Goal: Transaction & Acquisition: Purchase product/service

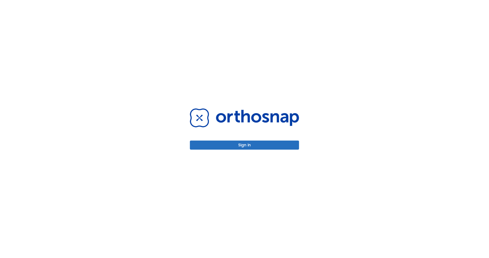
click at [267, 146] on button "Sign in" at bounding box center [244, 145] width 109 height 9
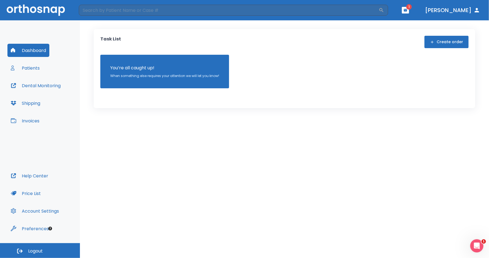
click at [20, 50] on button "Dashboard" at bounding box center [28, 50] width 42 height 13
click at [409, 7] on button "button" at bounding box center [405, 10] width 7 height 7
click at [408, 25] on li "[PERSON_NAME] 6" at bounding box center [404, 24] width 59 height 11
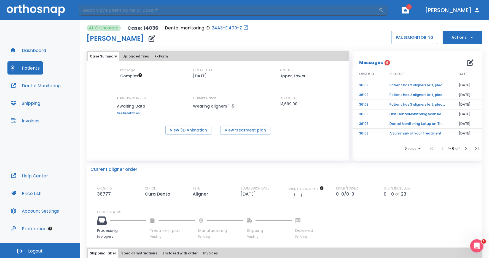
click at [407, 8] on icon "button" at bounding box center [405, 10] width 4 height 4
click at [377, 65] on div at bounding box center [244, 129] width 489 height 258
click at [417, 89] on td "Patient has 2 aligners left, please order next set!" at bounding box center [417, 86] width 69 height 10
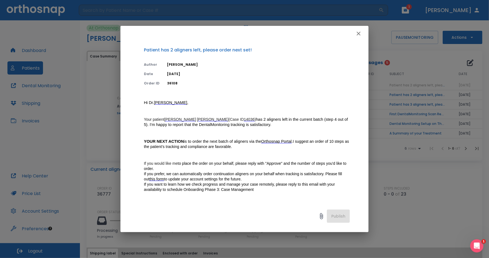
click at [359, 34] on icon "button" at bounding box center [358, 33] width 7 height 7
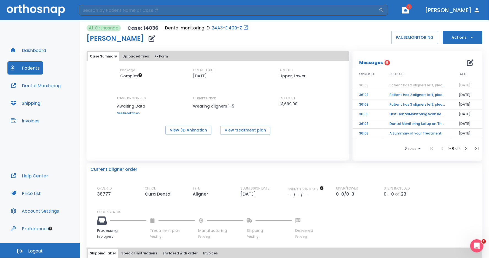
click at [405, 137] on td "A Summary of your Treatment" at bounding box center [417, 134] width 69 height 10
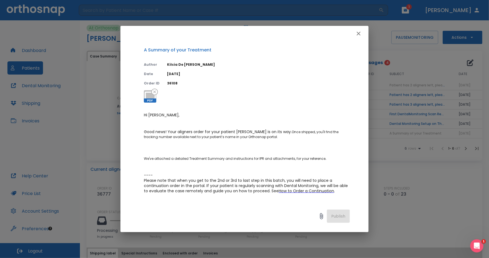
click at [357, 36] on icon "button" at bounding box center [358, 33] width 7 height 7
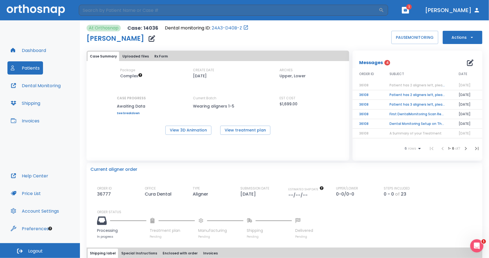
click at [403, 128] on td "Dental Monitoring Setup on The Delivery Day" at bounding box center [417, 124] width 69 height 10
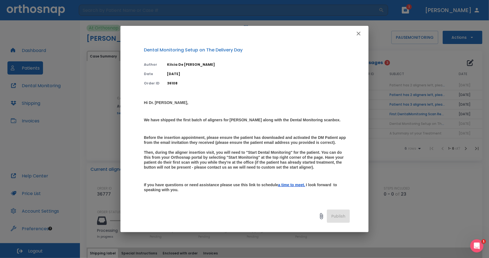
click at [357, 33] on icon "button" at bounding box center [358, 33] width 7 height 7
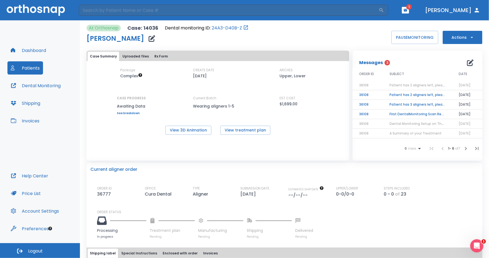
click at [393, 118] on td "First DentalMonitoring Scan Review!" at bounding box center [417, 115] width 69 height 10
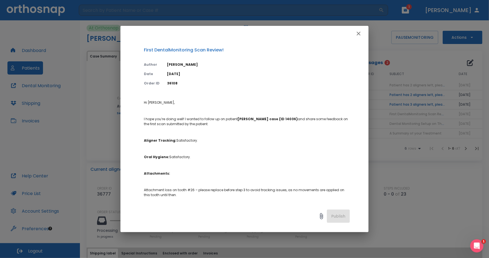
click at [361, 33] on button "button" at bounding box center [358, 33] width 11 height 11
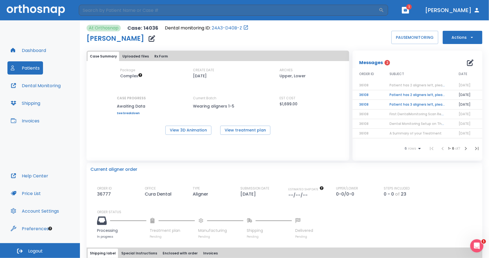
click at [391, 110] on td "Patient has 3 aligners left, please order next set!" at bounding box center [417, 105] width 69 height 10
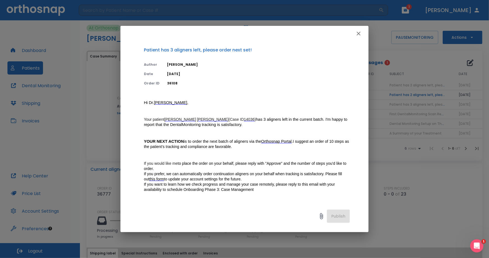
click at [357, 35] on icon "button" at bounding box center [358, 33] width 7 height 7
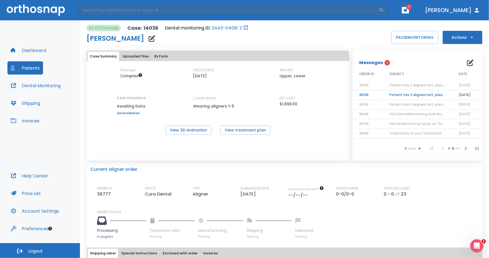
click at [393, 99] on td "Patient has 2 aligners left, please order next set!" at bounding box center [417, 95] width 69 height 10
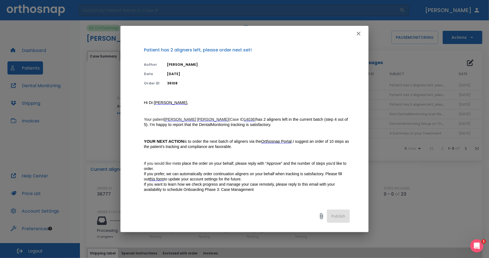
click at [358, 35] on icon "button" at bounding box center [358, 33] width 7 height 7
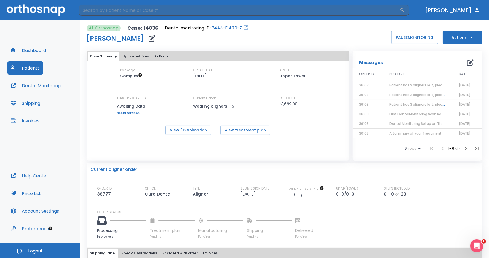
click at [384, 36] on div "At Orthosnap Case: 14036 Dental monitoring ID: 24A3-D40B-Z [PERSON_NAME] PAUSE …" at bounding box center [283, 34] width 395 height 19
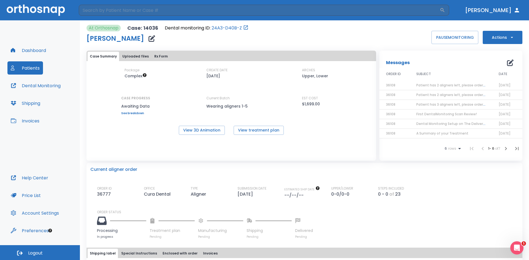
click at [33, 10] on img at bounding box center [36, 9] width 58 height 11
click at [21, 65] on button "Patients" at bounding box center [25, 67] width 36 height 13
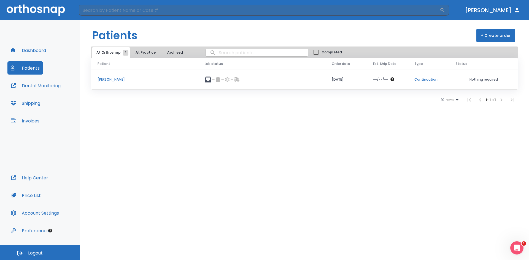
click at [488, 38] on button "+ Create order" at bounding box center [495, 35] width 39 height 13
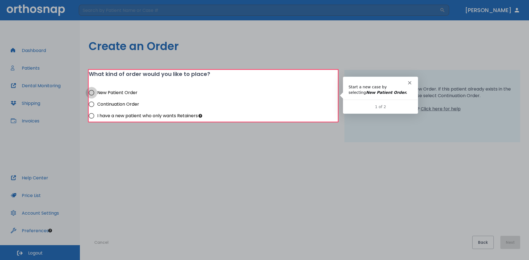
click at [92, 92] on input "New Patient Order" at bounding box center [92, 93] width 12 height 12
radio input "true"
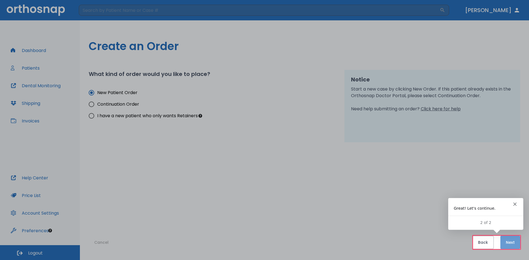
click at [488, 241] on button "Next" at bounding box center [510, 242] width 20 height 13
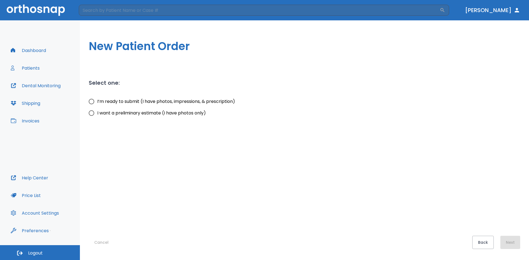
click at [92, 104] on input "I’m ready to submit (I have photos, impressions, & prescription)" at bounding box center [92, 102] width 12 height 12
radio input "true"
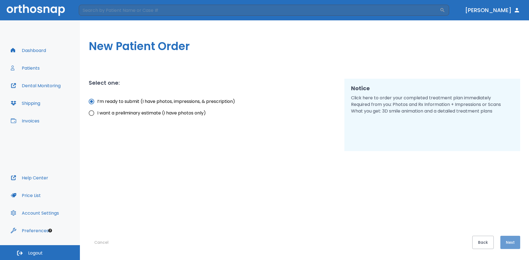
click at [488, 241] on button "Next" at bounding box center [510, 242] width 20 height 13
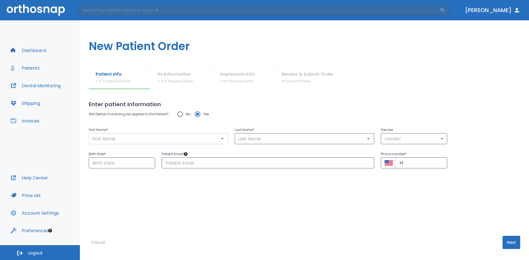
click at [111, 137] on input "text" at bounding box center [158, 139] width 136 height 8
click at [99, 139] on input "text" at bounding box center [158, 139] width 136 height 8
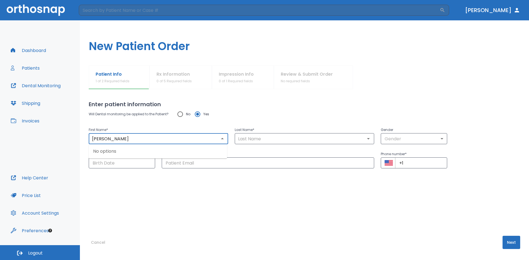
type input "[PERSON_NAME]"
click at [257, 139] on input "text" at bounding box center [304, 139] width 136 height 8
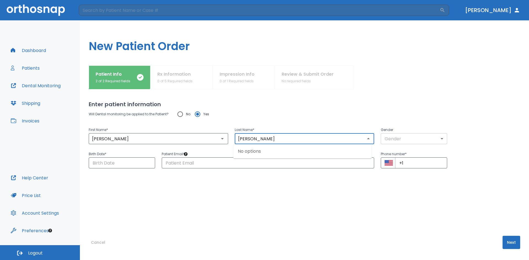
type input "[PERSON_NAME]"
click at [385, 138] on body "​ [PERSON_NAME] Dashboard Patients Dental Monitoring Shipping Invoices Help Cen…" at bounding box center [264, 130] width 529 height 260
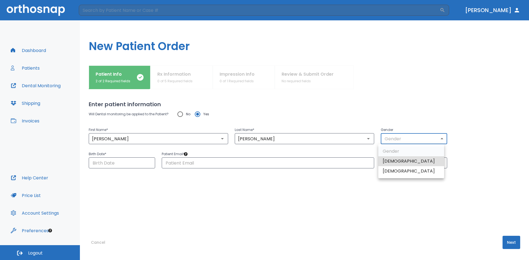
click at [393, 163] on li "[DEMOGRAPHIC_DATA]" at bounding box center [411, 161] width 66 height 10
type input "1"
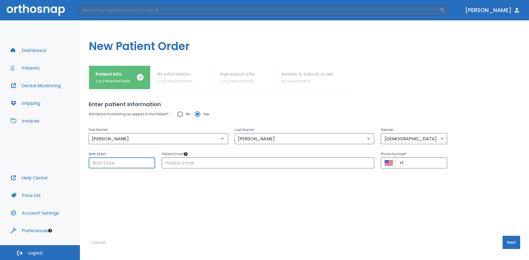
click at [112, 159] on input "Choose date" at bounding box center [122, 163] width 66 height 11
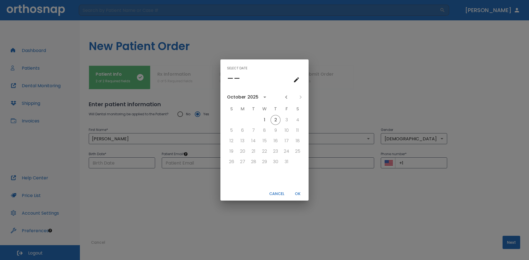
click at [231, 81] on h4 "––" at bounding box center [233, 79] width 13 height 12
click at [257, 98] on div "2025" at bounding box center [253, 97] width 13 height 7
click at [288, 115] on button "2001" at bounding box center [293, 114] width 20 height 10
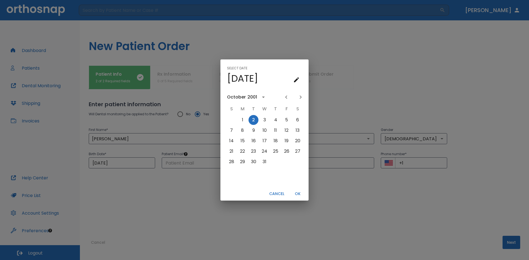
click at [247, 96] on div "2001" at bounding box center [252, 97] width 10 height 7
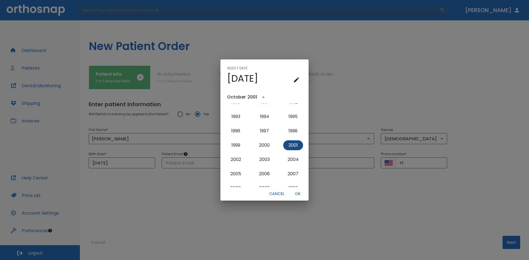
click at [291, 147] on button "2001" at bounding box center [293, 145] width 20 height 10
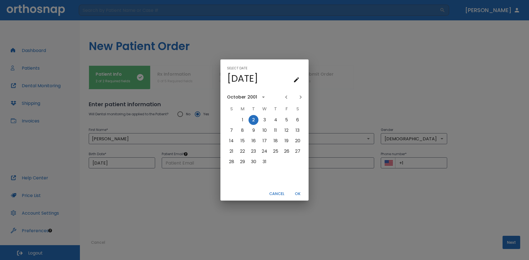
click at [284, 97] on icon "Previous month" at bounding box center [286, 97] width 7 height 7
click at [297, 151] on button "25" at bounding box center [297, 152] width 10 height 10
type input "[DATE]"
click at [301, 194] on button "OK" at bounding box center [298, 193] width 18 height 9
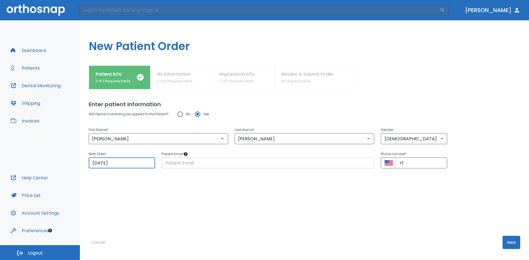
click at [194, 167] on input "text" at bounding box center [268, 163] width 212 height 11
click at [174, 166] on input "text" at bounding box center [268, 163] width 212 height 11
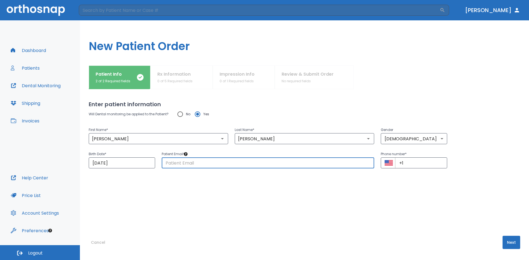
paste input "[PERSON_NAME][EMAIL_ADDRESS][PERSON_NAME][DOMAIN_NAME]"
type input "[PERSON_NAME][EMAIL_ADDRESS][PERSON_NAME][DOMAIN_NAME]"
click at [169, 215] on div "Enter patient information Will Dental monitoring be applied to the Patient? No …" at bounding box center [304, 174] width 431 height 171
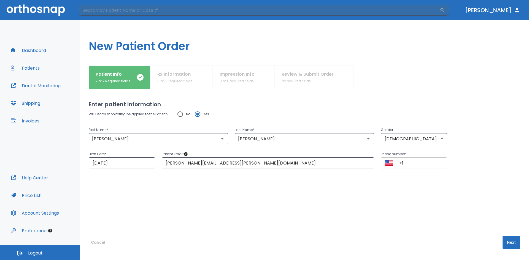
click at [414, 166] on input "+1" at bounding box center [421, 163] width 52 height 11
type input "[PHONE_NUMBER]"
click at [488, 244] on button "Next" at bounding box center [511, 242] width 18 height 13
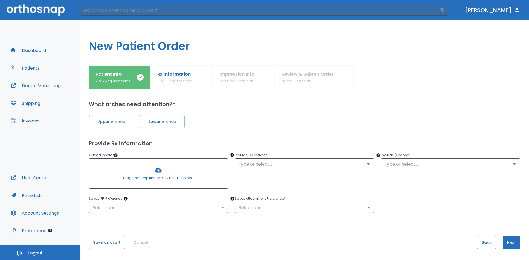
click at [121, 123] on span "Upper Arches" at bounding box center [110, 122] width 33 height 6
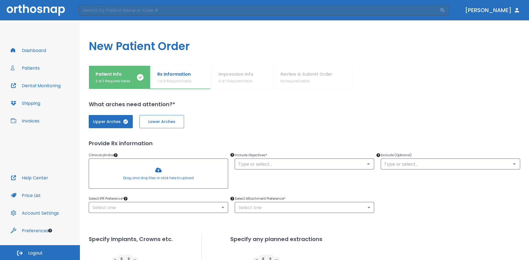
click at [170, 123] on span "Lower Arches" at bounding box center [161, 122] width 33 height 6
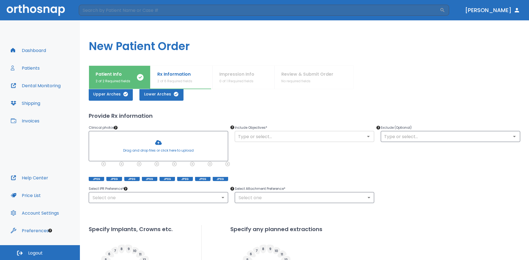
click at [257, 139] on input "text" at bounding box center [304, 137] width 136 height 8
click at [267, 136] on input "text" at bounding box center [304, 137] width 136 height 8
click at [252, 137] on input "text" at bounding box center [304, 137] width 136 height 8
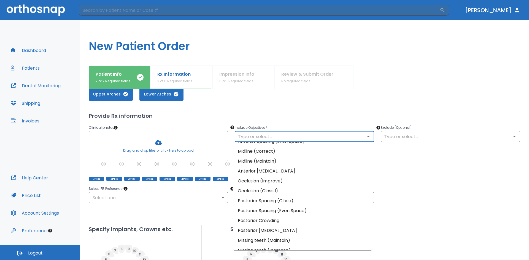
click at [278, 180] on li "Occlusion (Improve)" at bounding box center [302, 181] width 138 height 10
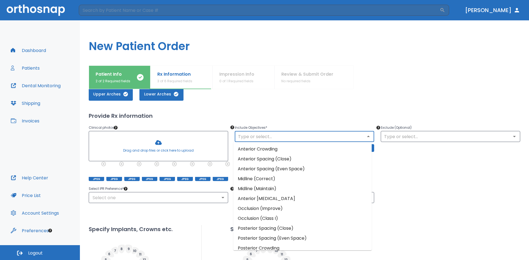
click at [261, 139] on input "text" at bounding box center [304, 137] width 136 height 8
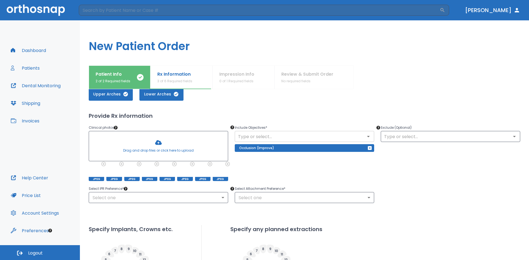
click at [340, 139] on input "text" at bounding box center [304, 137] width 136 height 8
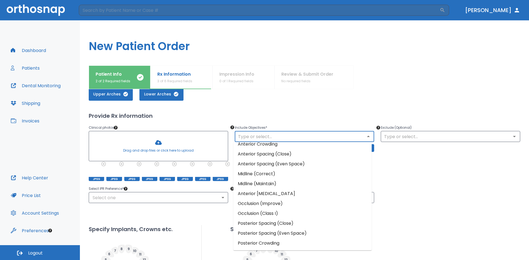
scroll to position [0, 0]
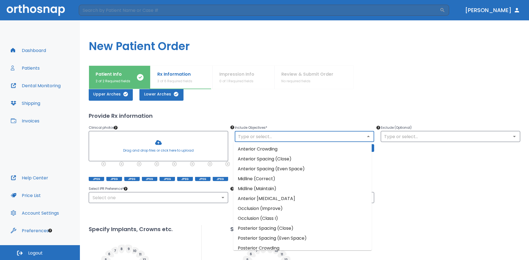
click at [247, 138] on input "text" at bounding box center [304, 137] width 136 height 8
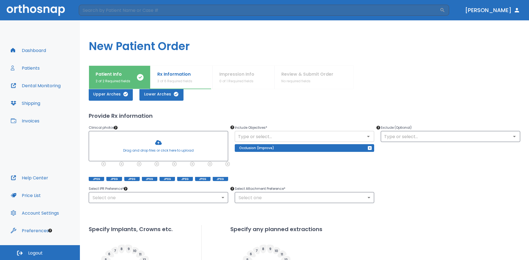
click at [286, 140] on input "text" at bounding box center [304, 137] width 136 height 8
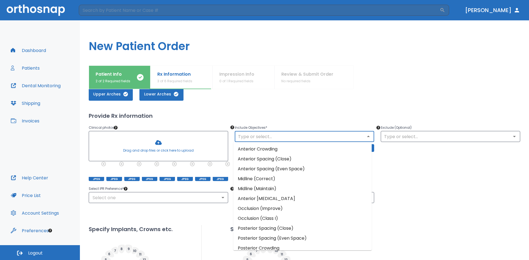
click at [270, 161] on li "Anterior Spacing (Close)" at bounding box center [302, 159] width 138 height 10
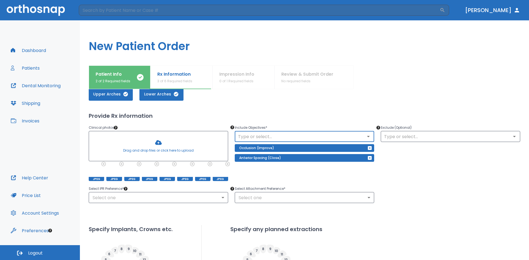
click at [264, 134] on input "text" at bounding box center [304, 137] width 136 height 8
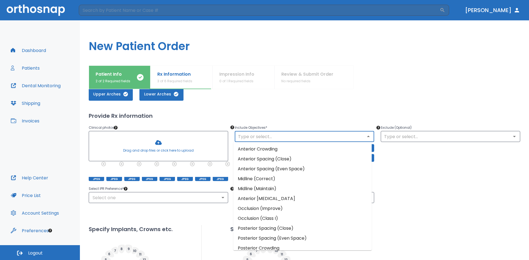
click at [273, 137] on input "text" at bounding box center [304, 137] width 136 height 8
click at [130, 171] on div at bounding box center [131, 173] width 15 height 18
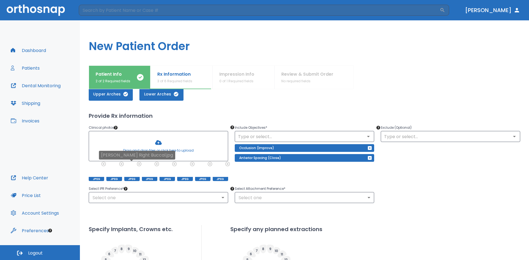
click at [130, 171] on div at bounding box center [131, 173] width 15 height 18
click at [281, 137] on input "text" at bounding box center [304, 137] width 136 height 8
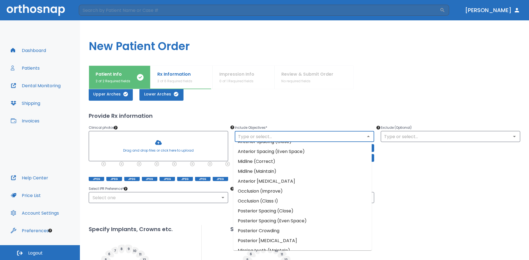
scroll to position [17, 0]
click at [265, 183] on li "Anterior [MEDICAL_DATA]" at bounding box center [302, 182] width 138 height 10
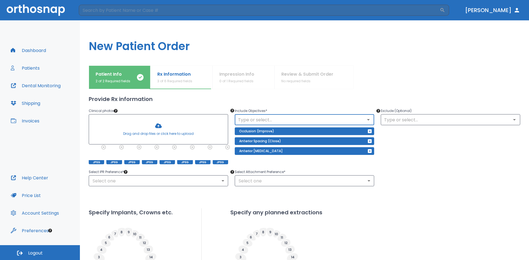
scroll to position [55, 0]
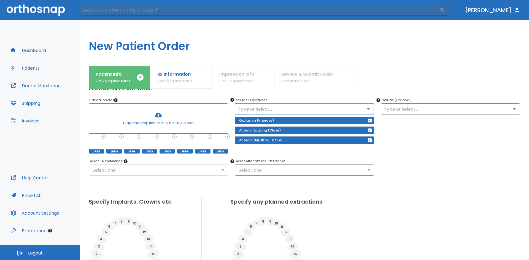
click at [158, 170] on body "​ [PERSON_NAME] Dashboard Patients Dental Monitoring Shipping Invoices Help Cen…" at bounding box center [264, 130] width 529 height 260
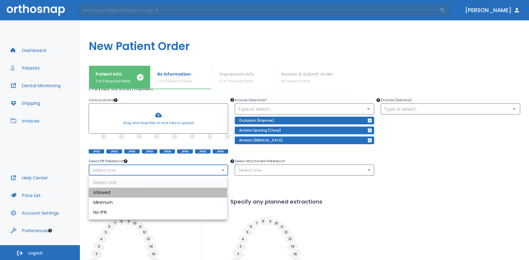
click at [109, 194] on li "Allowed" at bounding box center [158, 193] width 138 height 10
type input "1"
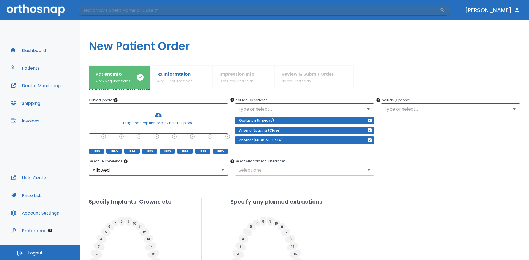
click at [291, 173] on body "​ [PERSON_NAME] Dashboard Patients Dental Monitoring Shipping Invoices Help Cen…" at bounding box center [264, 130] width 529 height 260
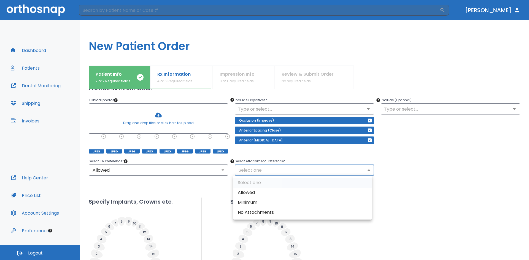
click at [263, 193] on li "Allowed" at bounding box center [302, 193] width 138 height 10
type input "1"
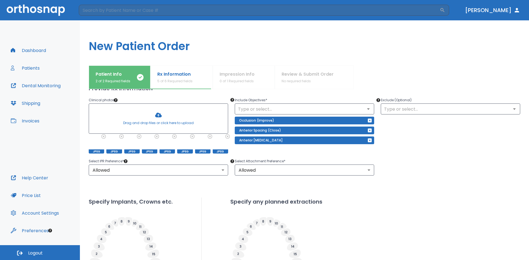
click at [444, 166] on div "Select IPR Preference * Allowed 1 ​ Select Attachment Preference * Allowed 1 ​" at bounding box center [301, 163] width 438 height 24
click at [400, 114] on div "​" at bounding box center [450, 109] width 139 height 11
click at [400, 109] on input "text" at bounding box center [450, 109] width 136 height 8
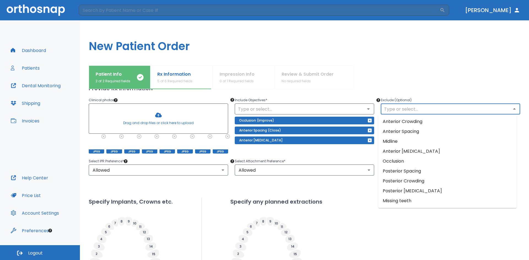
click at [419, 88] on div at bounding box center [437, 78] width 166 height 24
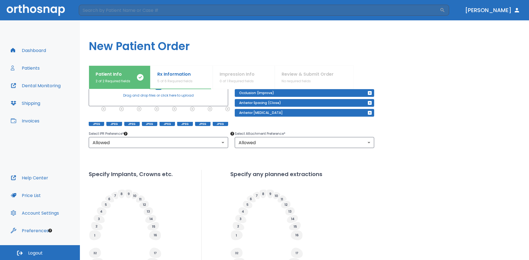
scroll to position [165, 0]
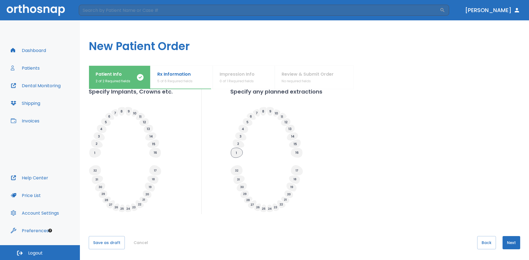
click at [238, 154] on icon at bounding box center [237, 153] width 12 height 10
click at [295, 153] on icon at bounding box center [297, 153] width 12 height 10
click at [232, 153] on icon at bounding box center [237, 153] width 12 height 10
click at [247, 167] on input "Planned" at bounding box center [246, 168] width 8 height 8
radio input "false"
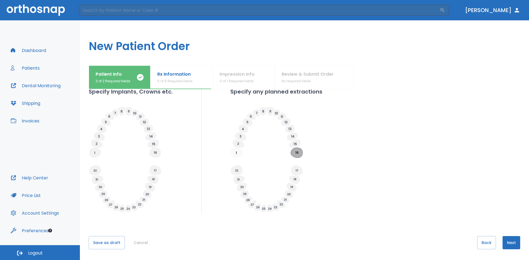
click at [298, 153] on icon at bounding box center [297, 153] width 12 height 10
click at [307, 169] on input "Planned" at bounding box center [306, 168] width 8 height 8
radio input "false"
click at [240, 171] on icon at bounding box center [237, 170] width 12 height 10
click at [250, 184] on input "Planned" at bounding box center [246, 185] width 8 height 8
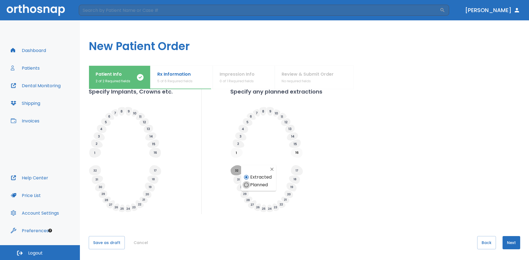
radio input "false"
click at [298, 170] on icon at bounding box center [297, 170] width 12 height 10
click at [305, 184] on input "Planned" at bounding box center [307, 185] width 8 height 8
radio input "false"
click at [236, 152] on icon at bounding box center [237, 153] width 12 height 10
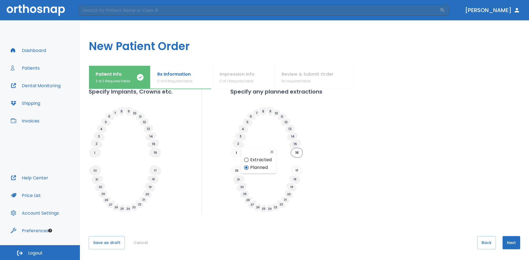
click at [297, 152] on icon at bounding box center [297, 153] width 12 height 10
click at [296, 169] on icon at bounding box center [297, 170] width 12 height 10
click at [239, 170] on icon at bounding box center [237, 170] width 12 height 10
click at [391, 163] on div "Specify Implants, Crowns etc. Specify any planned extractions" at bounding box center [304, 151] width 431 height 127
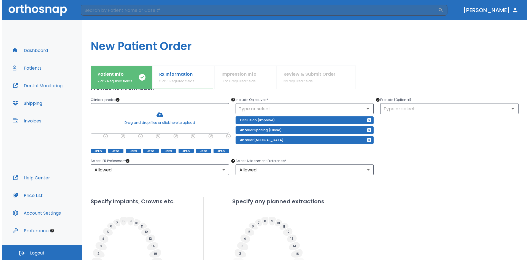
scroll to position [166, 0]
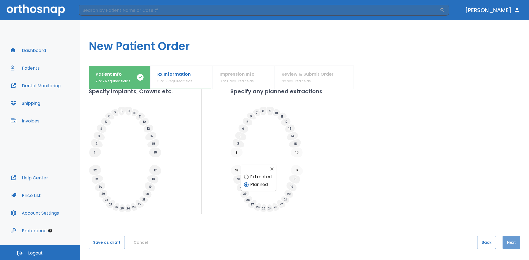
click at [488, 242] on button "Next" at bounding box center [511, 242] width 18 height 13
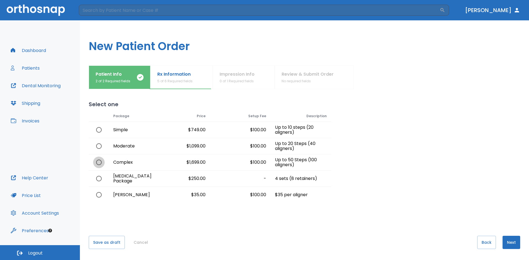
click at [98, 164] on input "radio" at bounding box center [99, 163] width 12 height 12
radio input "true"
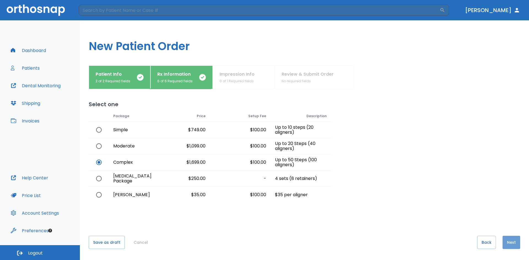
click at [488, 243] on button "Next" at bounding box center [511, 242] width 18 height 13
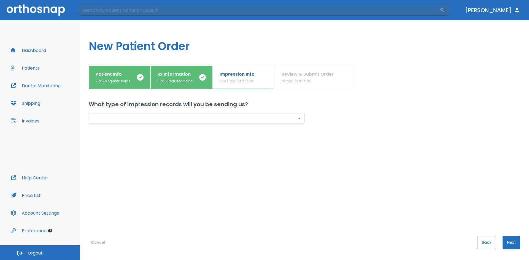
click at [176, 113] on body "​ [PERSON_NAME] Dashboard Patients Dental Monitoring Shipping Invoices Help Cen…" at bounding box center [264, 130] width 529 height 260
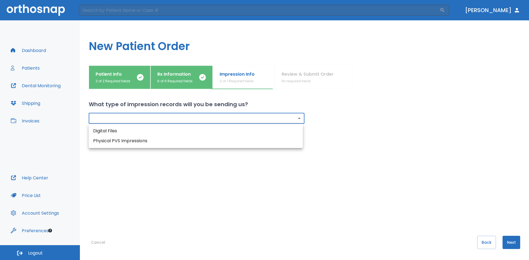
click at [153, 142] on li "Physical PVS Impressions" at bounding box center [196, 141] width 214 height 10
type input "physical"
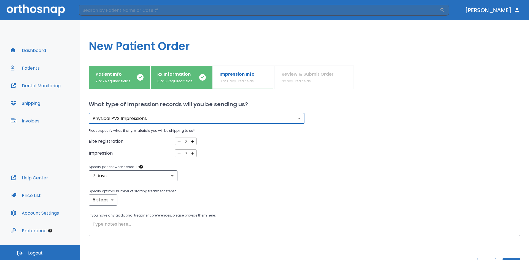
click at [191, 142] on icon "button" at bounding box center [192, 141] width 5 height 5
type input "1"
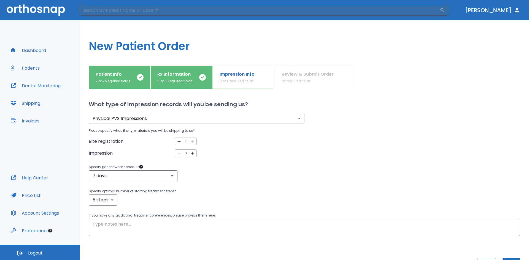
click at [194, 154] on div "0 ​" at bounding box center [186, 153] width 22 height 7
click at [192, 154] on icon "button" at bounding box center [192, 153] width 5 height 5
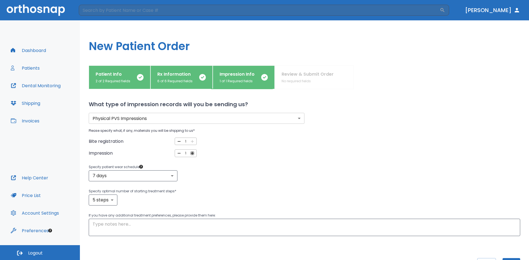
click at [192, 154] on icon "button" at bounding box center [192, 153] width 5 height 5
type input "2"
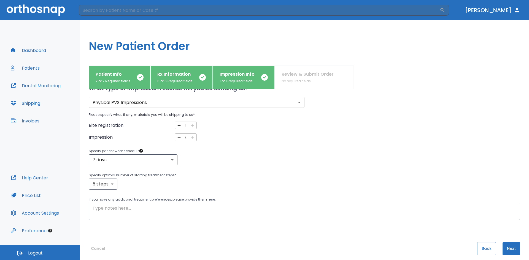
scroll to position [22, 0]
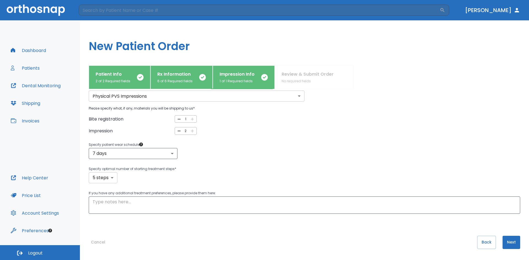
click at [115, 182] on body "​ [PERSON_NAME] Dashboard Patients Dental Monitoring Shipping Invoices Help Cen…" at bounding box center [264, 130] width 529 height 260
click at [134, 178] on div at bounding box center [264, 130] width 529 height 260
click at [142, 201] on textarea at bounding box center [305, 205] width 424 height 13
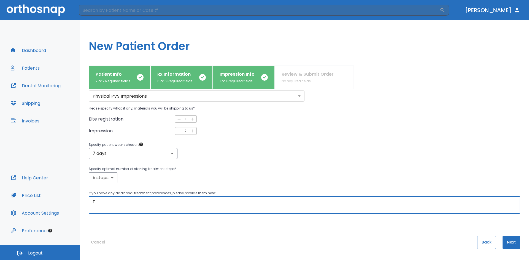
type textarea "F"
click at [258, 203] on textarea "Goal is to improve occlusion as patient has open bite in [MEDICAL_DATA] region." at bounding box center [305, 205] width 424 height 13
drag, startPoint x: 258, startPoint y: 203, endPoint x: 189, endPoint y: 203, distance: 69.4
click at [189, 203] on textarea "Goal is to improve occlusion as patient has open bite in [MEDICAL_DATA] region." at bounding box center [305, 205] width 424 height 13
type textarea "Goal is to improve occlusion as patient has anterior open bite."
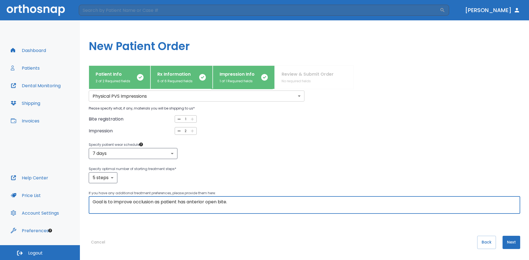
click at [488, 244] on button "Next" at bounding box center [511, 242] width 18 height 13
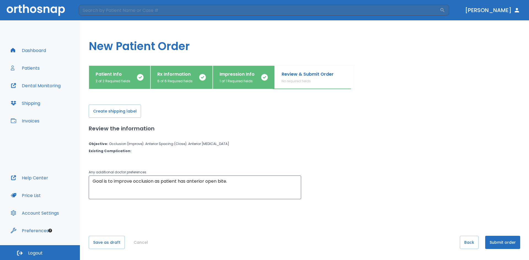
scroll to position [0, 0]
click at [101, 113] on button "Create shipping label" at bounding box center [115, 111] width 52 height 13
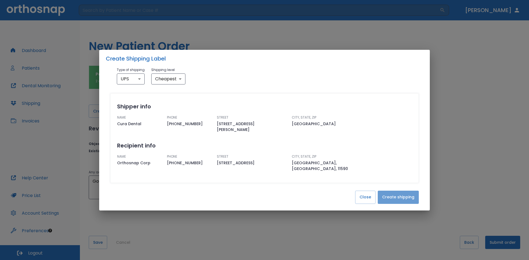
click at [399, 194] on button "Create shipping" at bounding box center [398, 197] width 41 height 13
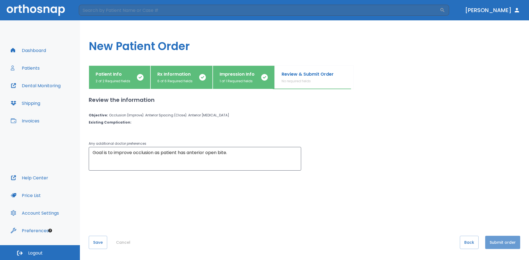
click at [488, 241] on button "Submit order" at bounding box center [502, 242] width 35 height 13
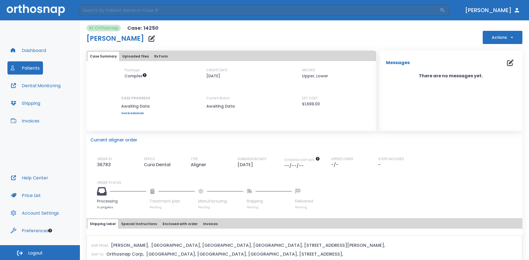
click at [34, 47] on button "Dashboard" at bounding box center [28, 50] width 42 height 13
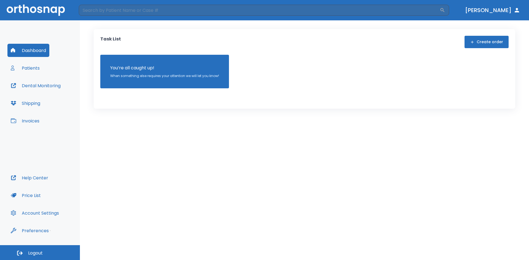
click at [234, 189] on div "Task List Create order You’re all caught up! When something else requires your …" at bounding box center [304, 140] width 449 height 240
click at [237, 155] on div "Task List Create order You’re all caught up! When something else requires your …" at bounding box center [304, 140] width 449 height 240
click at [30, 46] on button "Dashboard" at bounding box center [28, 50] width 42 height 13
click at [481, 45] on button "Create order" at bounding box center [486, 42] width 44 height 12
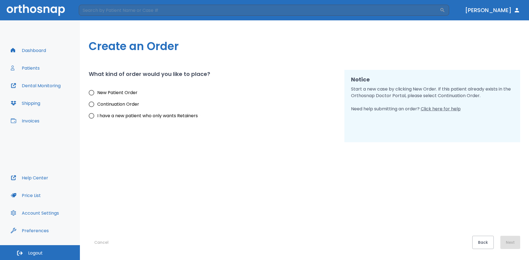
click at [107, 90] on span "New Patient Order" at bounding box center [117, 93] width 40 height 7
click at [97, 90] on input "New Patient Order" at bounding box center [92, 93] width 12 height 12
radio input "true"
click at [488, 245] on button "Next" at bounding box center [510, 242] width 20 height 13
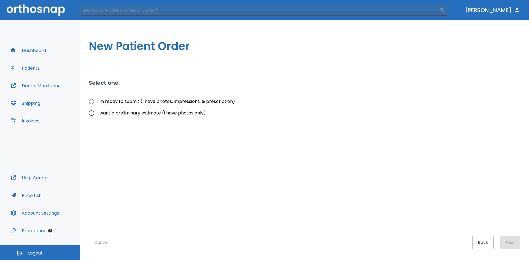
click at [111, 100] on span "I’m ready to submit (I have photos, impressions, & prescription)" at bounding box center [166, 101] width 138 height 7
click at [97, 100] on input "I’m ready to submit (I have photos, impressions, & prescription)" at bounding box center [92, 102] width 12 height 12
radio input "true"
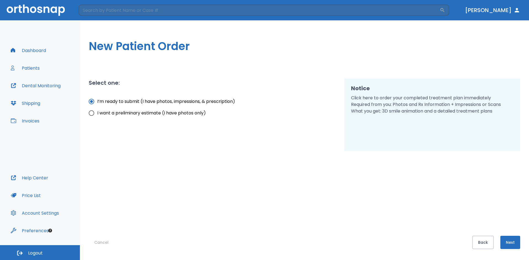
click at [488, 242] on button "Next" at bounding box center [510, 242] width 20 height 13
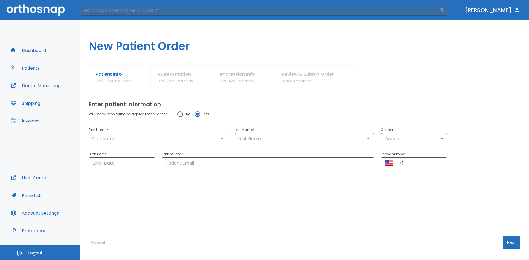
click at [112, 142] on input "text" at bounding box center [158, 139] width 136 height 8
click at [240, 111] on div "Will Dental monitoring be applied to the Patient? No Yes" at bounding box center [304, 115] width 431 height 12
click at [116, 138] on input "text" at bounding box center [158, 139] width 136 height 8
type input "R"
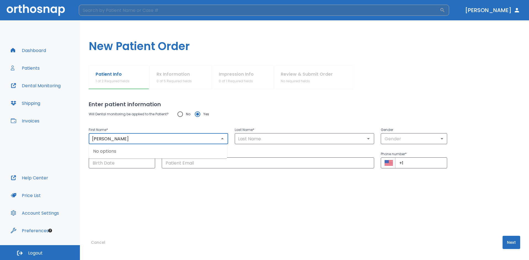
type input "[PERSON_NAME]"
drag, startPoint x: 113, startPoint y: 139, endPoint x: -1, endPoint y: 139, distance: 113.5
click at [0, 139] on html "​ [PERSON_NAME] Dashboard Patients Dental Monitoring Shipping Invoices Help Cen…" at bounding box center [264, 130] width 529 height 260
type input "\"
click at [40, 9] on img at bounding box center [36, 9] width 58 height 11
